Goal: Transaction & Acquisition: Book appointment/travel/reservation

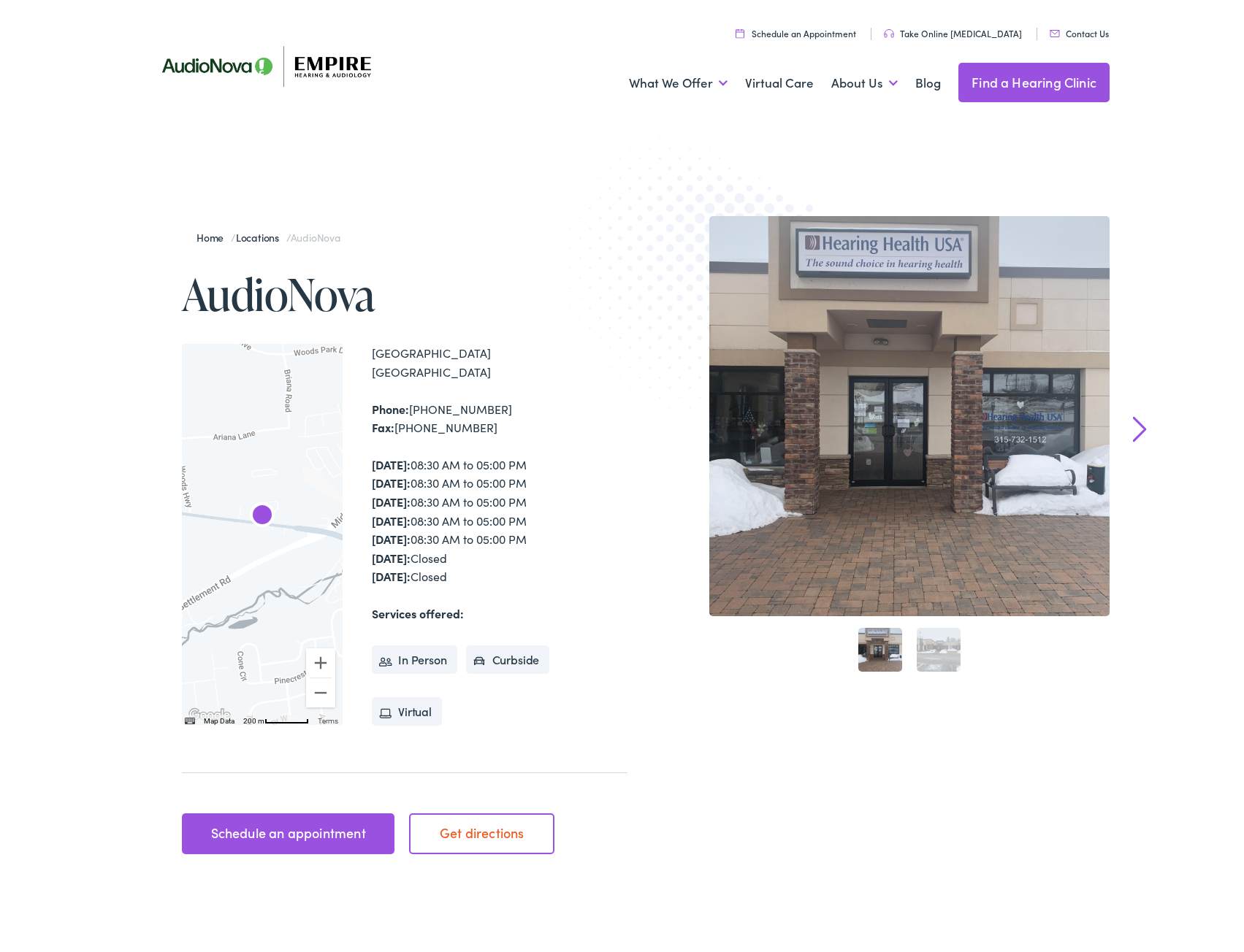
click at [265, 831] on link "Schedule an appointment" at bounding box center [288, 829] width 212 height 41
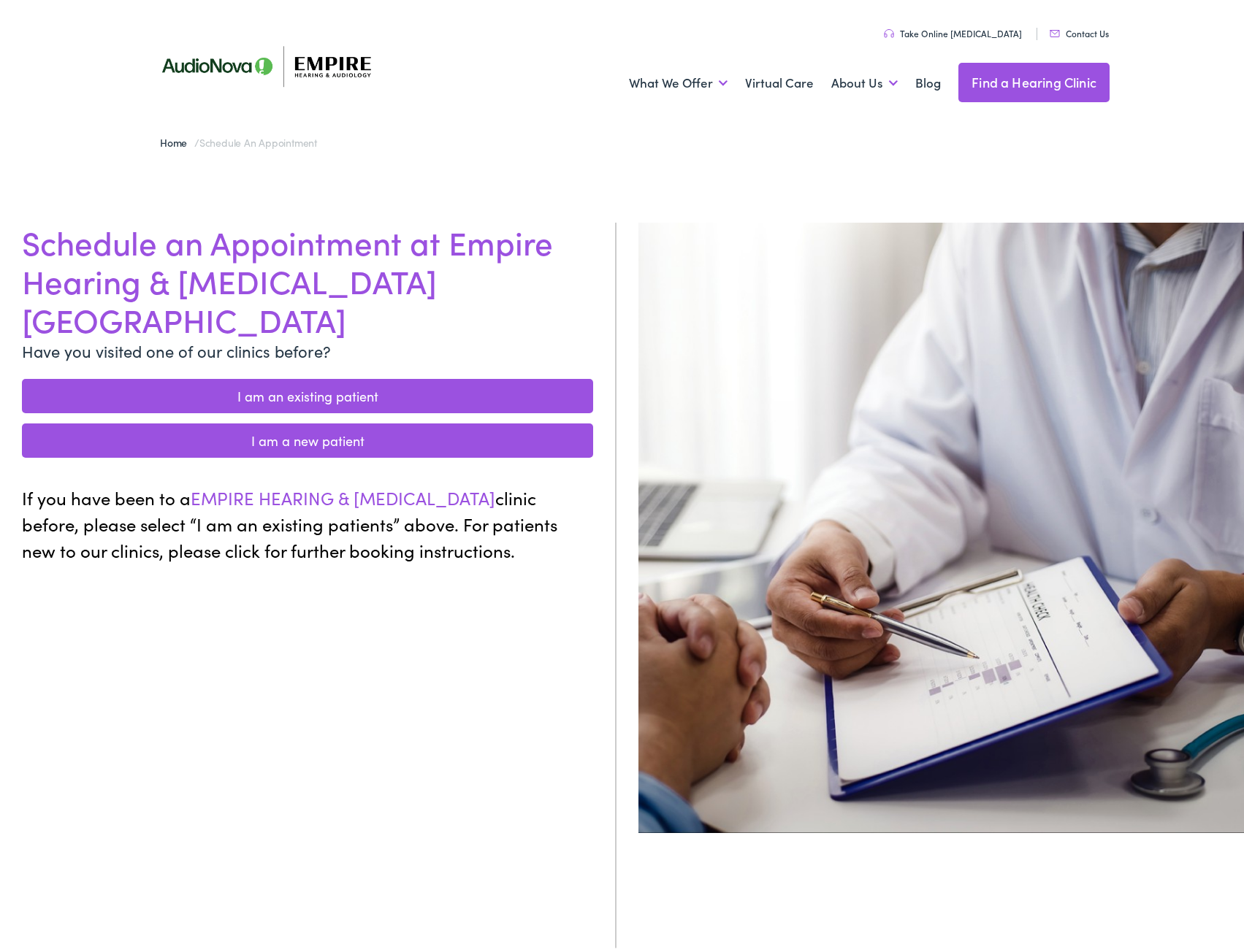
click at [316, 419] on link "I am a new patient" at bounding box center [307, 436] width 571 height 35
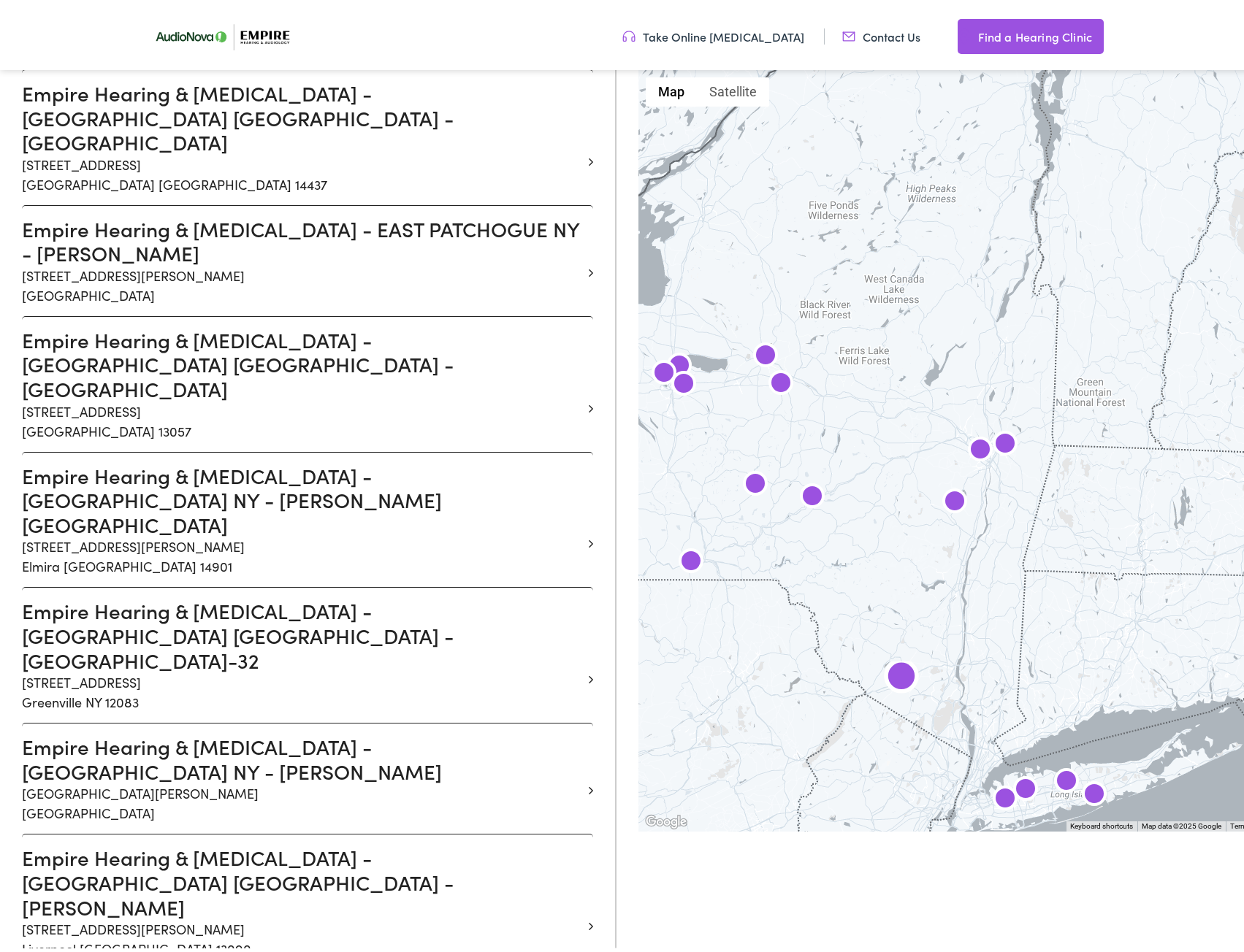
scroll to position [1315, 0]
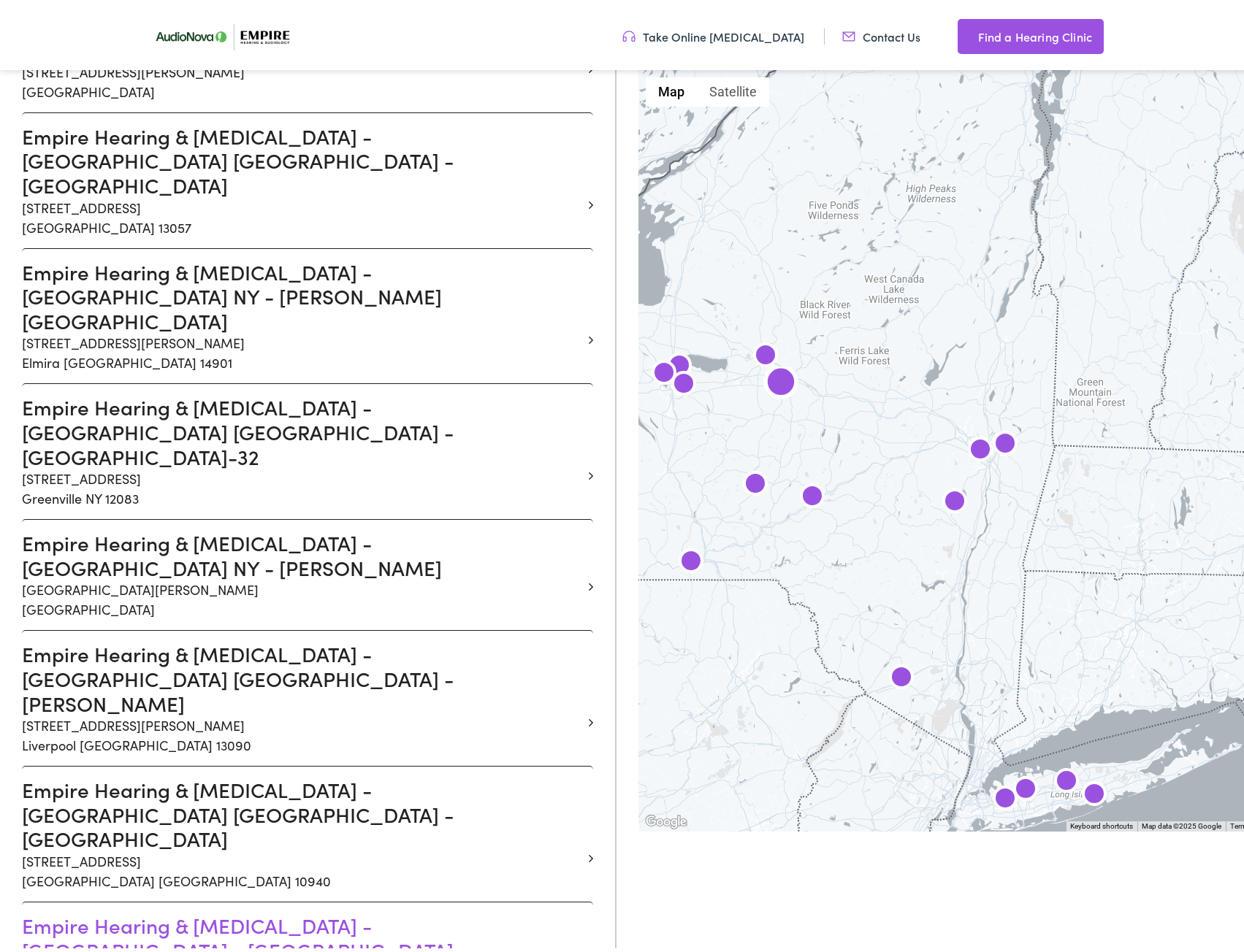
click at [147, 909] on h3 "Empire Hearing & Audiology - NEW HARTFORD NY - SENECA" at bounding box center [302, 933] width 561 height 49
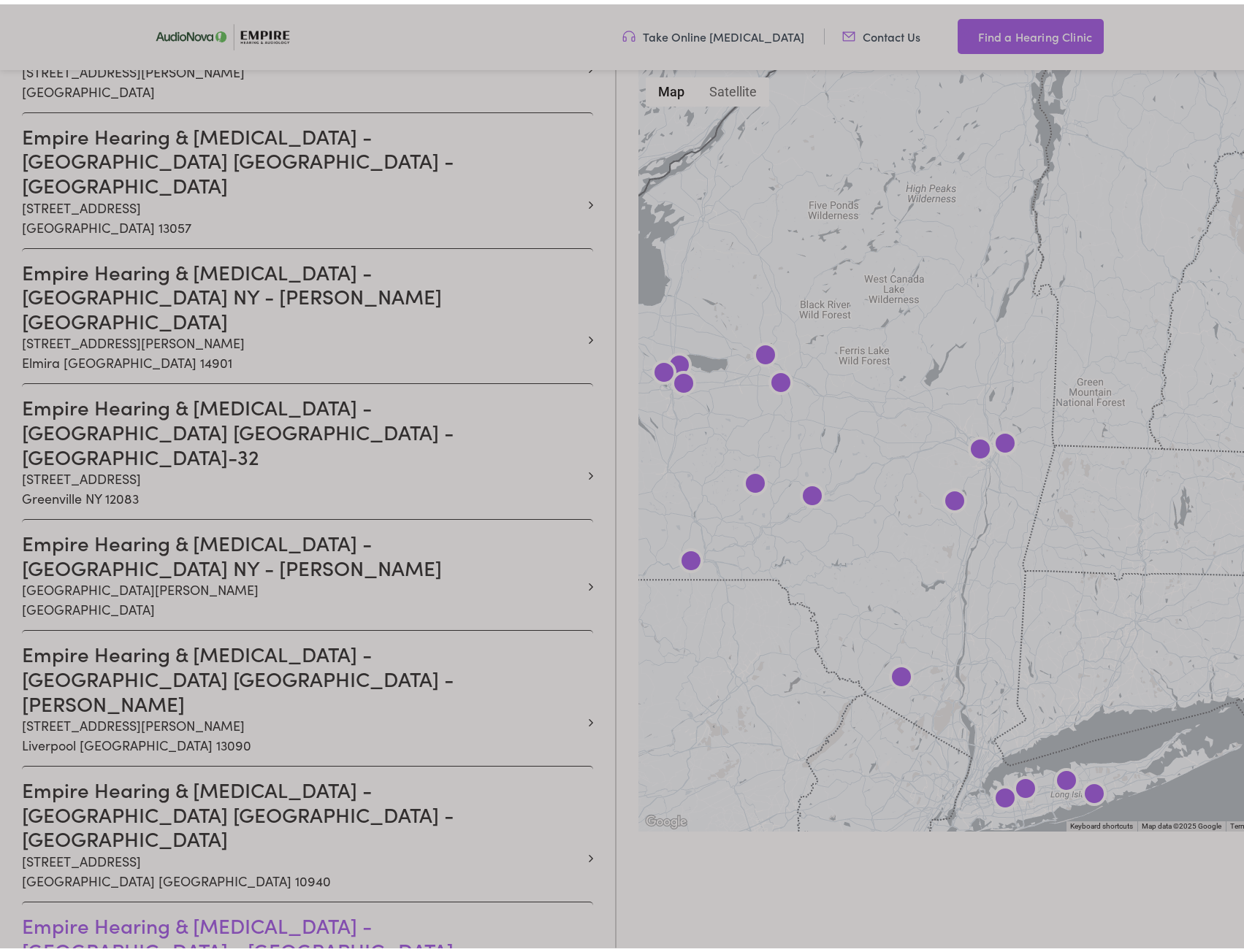
scroll to position [0, 0]
